Goal: Information Seeking & Learning: Learn about a topic

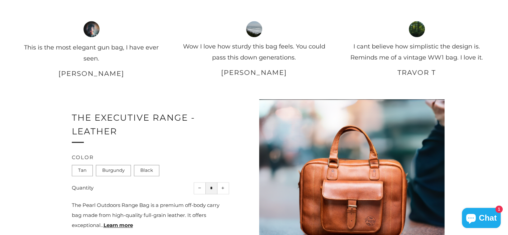
scroll to position [979, 0]
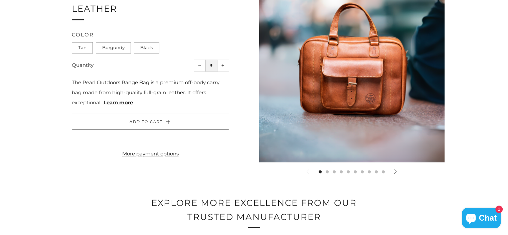
click at [396, 174] on icon at bounding box center [395, 171] width 5 height 5
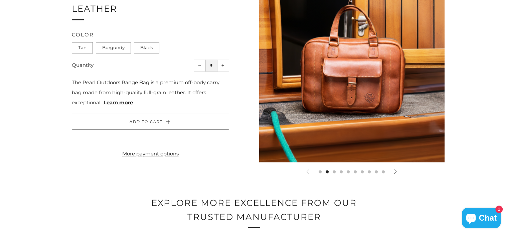
click at [396, 174] on icon at bounding box center [395, 171] width 5 height 5
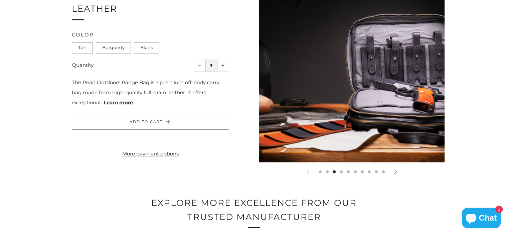
click at [396, 174] on icon at bounding box center [395, 171] width 5 height 5
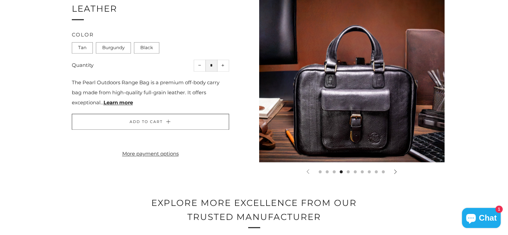
click at [396, 174] on icon at bounding box center [395, 171] width 5 height 5
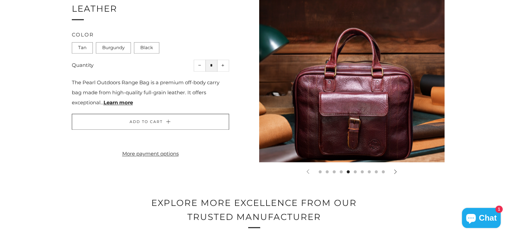
click at [396, 174] on icon at bounding box center [395, 171] width 5 height 5
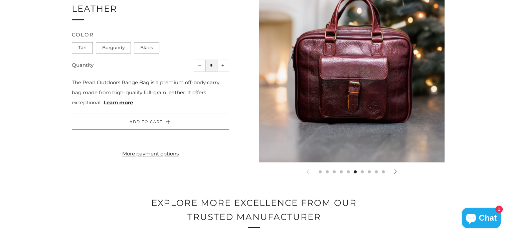
click at [396, 174] on icon at bounding box center [395, 171] width 5 height 5
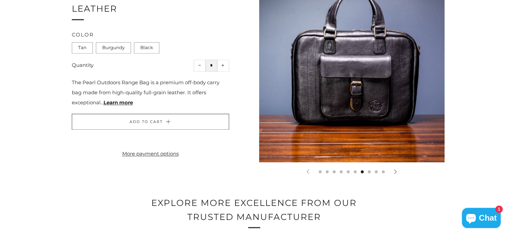
click at [396, 174] on icon at bounding box center [395, 171] width 5 height 5
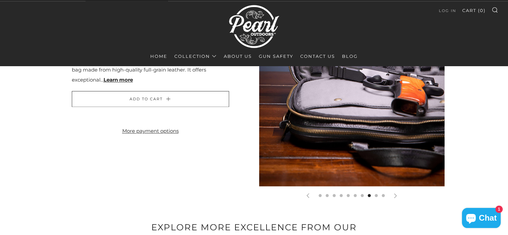
scroll to position [1035, 0]
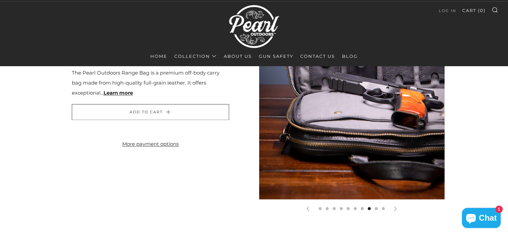
click at [478, 139] on div "1 2 3 4 5 6 7 8" at bounding box center [254, 67] width 508 height 292
click at [395, 211] on icon at bounding box center [395, 208] width 5 height 5
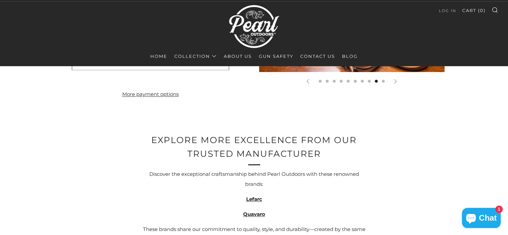
scroll to position [912, 0]
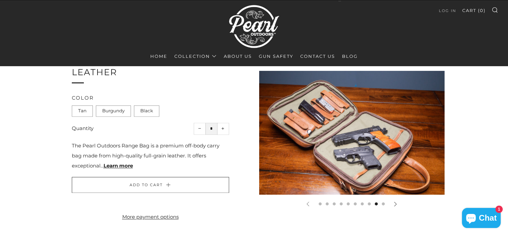
click at [397, 206] on icon at bounding box center [395, 203] width 5 height 5
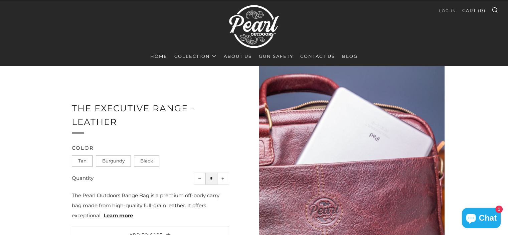
click at [397, 218] on img at bounding box center [351, 182] width 185 height 278
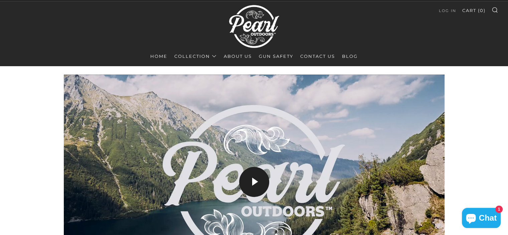
scroll to position [545, 0]
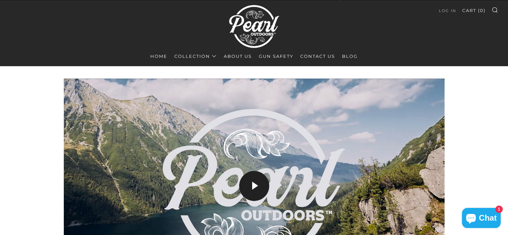
click at [153, 58] on link "Home" at bounding box center [158, 56] width 17 height 11
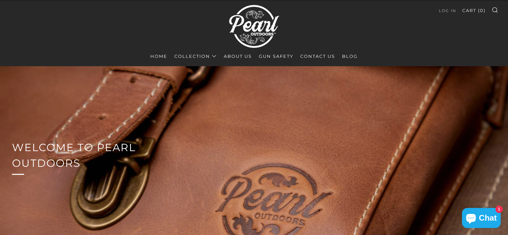
click at [274, 56] on link "Gun Safety" at bounding box center [276, 56] width 34 height 11
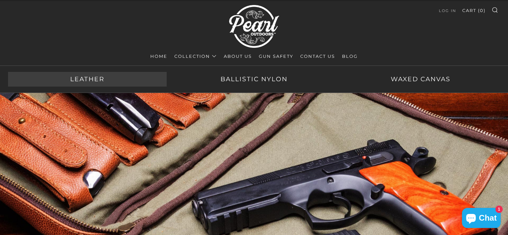
click at [101, 77] on link "Leather" at bounding box center [87, 79] width 159 height 15
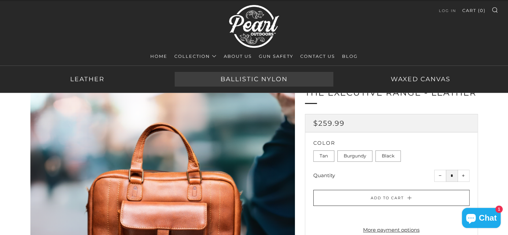
click at [201, 75] on link "Ballistic Nylon" at bounding box center [254, 79] width 159 height 15
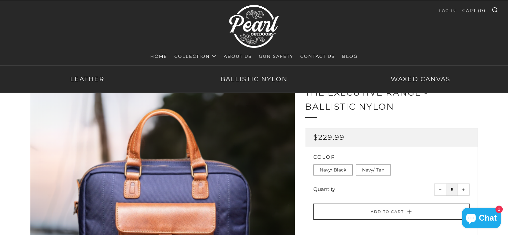
click at [192, 57] on link "Collection" at bounding box center [195, 56] width 42 height 11
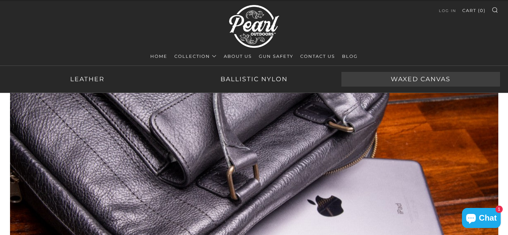
click at [417, 77] on link "Waxed Canvas" at bounding box center [420, 79] width 159 height 15
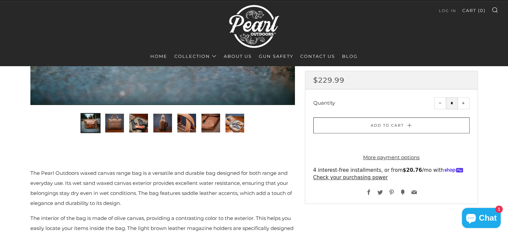
scroll to position [245, 0]
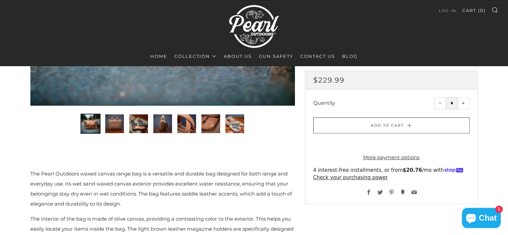
click at [122, 126] on img "2 of 7" at bounding box center [114, 123] width 19 height 19
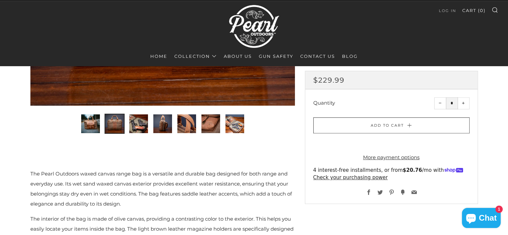
click at [152, 130] on ul at bounding box center [162, 121] width 168 height 24
click at [137, 129] on img "3 of 7" at bounding box center [138, 123] width 19 height 19
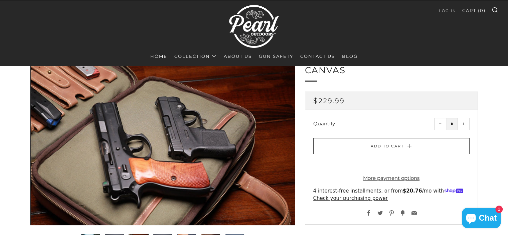
scroll to position [34, 0]
